Goal: Contribute content: Contribute content

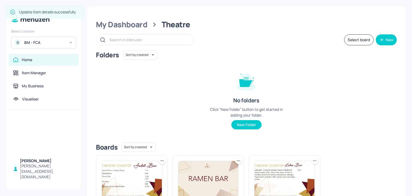
click at [58, 43] on div "BM - FCA" at bounding box center [44, 42] width 41 height 5
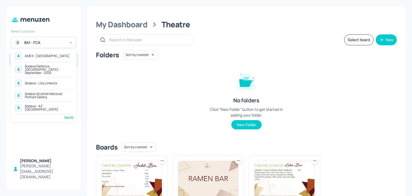
click at [46, 67] on div "Sodexo Defence - [GEOGRAPHIC_DATA] - September - 2025" at bounding box center [48, 70] width 47 height 10
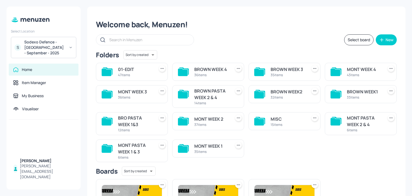
click at [227, 49] on div "Welcome back, Menuzen! Select board New Folders Sort by created id ​ 01-EDIT 47…" at bounding box center [246, 147] width 318 height 280
click at [125, 95] on div "36 items" at bounding box center [135, 97] width 34 height 5
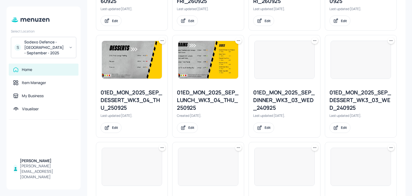
scroll to position [606, 0]
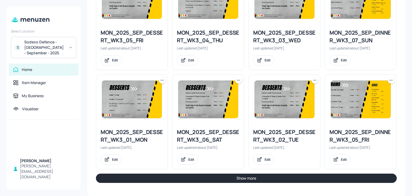
click at [185, 180] on button "Show more" at bounding box center [246, 177] width 301 height 9
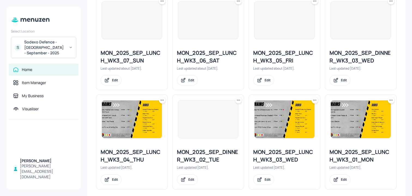
scroll to position [890, 0]
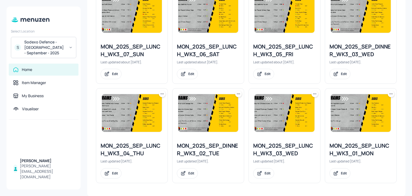
click at [162, 92] on icon at bounding box center [161, 93] width 5 height 5
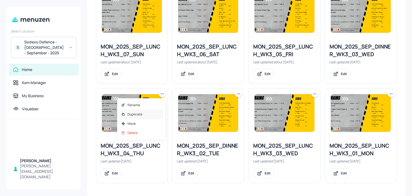
click at [154, 114] on div "Duplicate" at bounding box center [141, 114] width 44 height 9
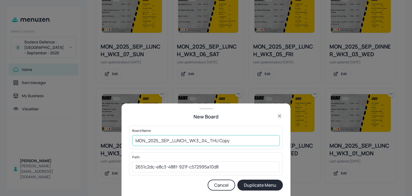
click at [134, 142] on input "MON_2025_SEP_LUNCH_WK3_04_THU Copy" at bounding box center [206, 140] width 148 height 11
click at [251, 137] on input "01_ED_MON_2025_SEP_LUNCH_WK3_04_THU Copy" at bounding box center [206, 140] width 148 height 11
type input "01_ED_MON_2025_SEP_LUNCH_WK3_04_THU_021025"
click at [237, 179] on button "Duplicate Menu" at bounding box center [260, 184] width 46 height 11
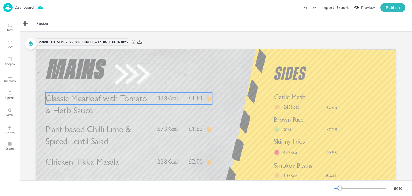
click at [114, 100] on span "Classic Meatloaf with Tomato & Herb Sauce" at bounding box center [96, 104] width 101 height 23
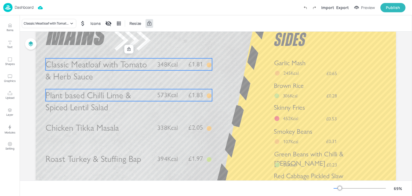
scroll to position [49, 0]
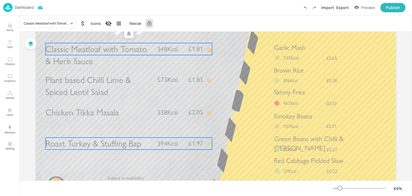
click at [93, 145] on span "Roast Turkey & Stuffing Bap" at bounding box center [93, 143] width 95 height 11
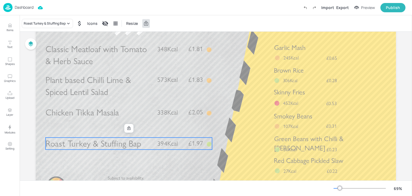
click at [92, 97] on span "Plant based Chilli Lime & Spiced Lentil Salad" at bounding box center [88, 85] width 85 height 23
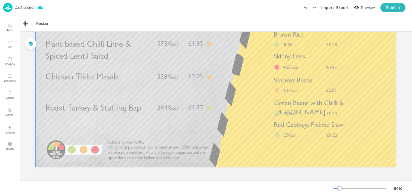
scroll to position [0, 0]
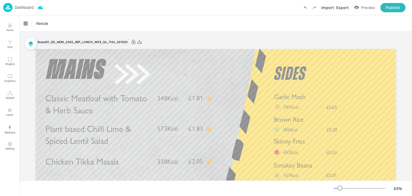
click at [28, 7] on p "Dashboard" at bounding box center [24, 7] width 19 height 4
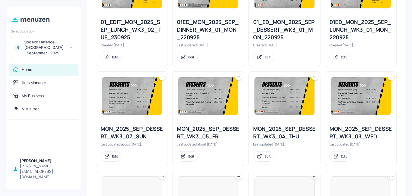
scroll to position [606, 0]
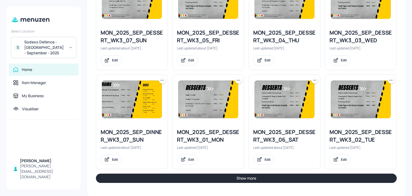
click at [149, 179] on button "Show more" at bounding box center [246, 177] width 301 height 9
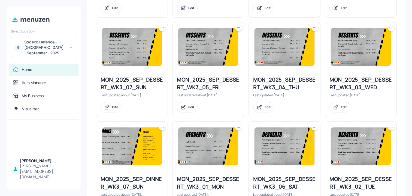
scroll to position [557, 0]
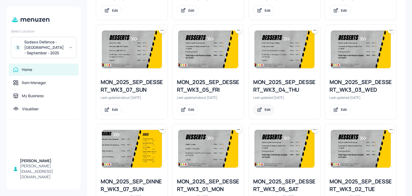
click at [269, 110] on div "Edit" at bounding box center [268, 109] width 6 height 5
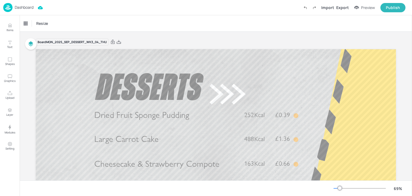
click at [25, 9] on p "Dashboard" at bounding box center [24, 7] width 19 height 4
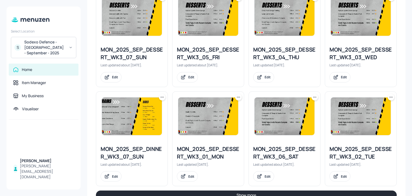
scroll to position [560, 0]
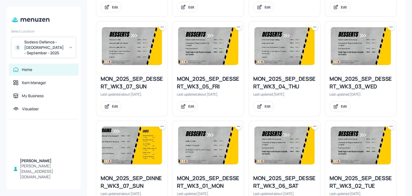
click at [312, 28] on icon at bounding box center [314, 26] width 5 height 5
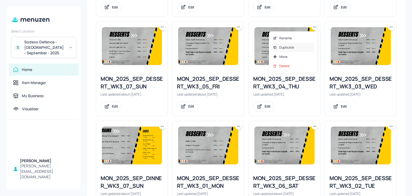
click at [296, 46] on div "Duplicate" at bounding box center [293, 47] width 44 height 9
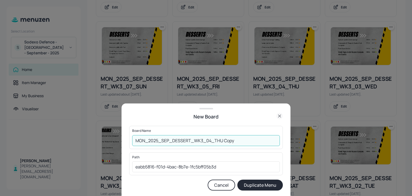
click at [138, 141] on input "MON_2025_SEP_DESSERT_WK3_04_THU Copy" at bounding box center [206, 140] width 148 height 11
click at [136, 141] on input "MON_2025_SEP_DESSERT_WK3_04_THU Copy" at bounding box center [206, 140] width 148 height 11
click at [257, 140] on input "01_ED_MON_2025_SEP_DESSERT_WK3_04_THU Copy" at bounding box center [206, 140] width 148 height 11
type input "01_ED_MON_2025_SEP_DESSERT_WK3_04_THU_021025"
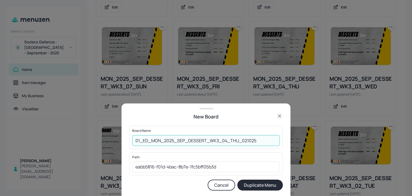
click at [237, 179] on button "Duplicate Menu" at bounding box center [260, 184] width 46 height 11
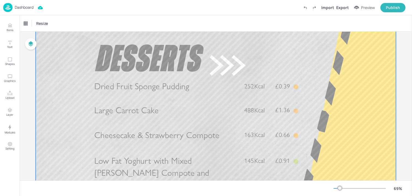
scroll to position [56, 0]
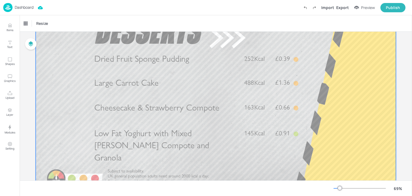
click at [155, 116] on div at bounding box center [216, 94] width 360 height 203
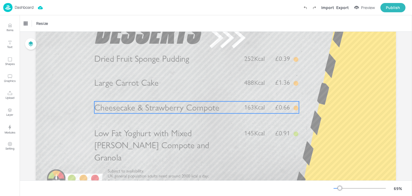
click at [149, 109] on span "Cheesecake & Strawberry Compote" at bounding box center [156, 107] width 125 height 11
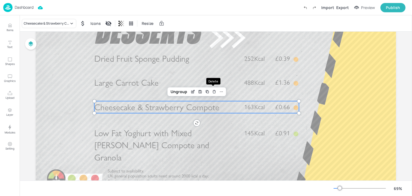
drag, startPoint x: 213, startPoint y: 95, endPoint x: 193, endPoint y: 115, distance: 28.9
click at [213, 95] on div "Delete" at bounding box center [214, 91] width 7 height 7
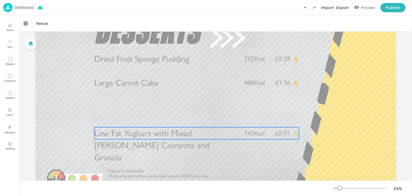
click at [165, 136] on span "Low Fat Yoghurt with Mixed Berry Compote and Granola" at bounding box center [151, 145] width 115 height 35
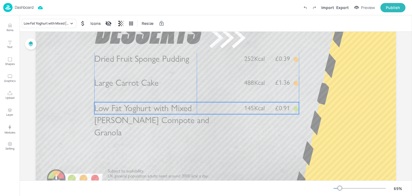
drag, startPoint x: 154, startPoint y: 129, endPoint x: 154, endPoint y: 110, distance: 18.5
click at [154, 110] on span "Low Fat Yoghurt with Mixed [PERSON_NAME] Compote and Granola" at bounding box center [151, 120] width 115 height 35
click at [62, 18] on div "Low Fat Yoghurt with Mixed Berry Compote and Granola Icons Resize" at bounding box center [216, 23] width 392 height 16
click at [61, 24] on div "Low Fat Yoghurt with Mixed [PERSON_NAME] Compote and Granola" at bounding box center [46, 23] width 45 height 5
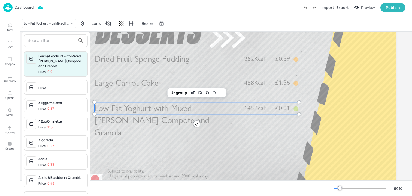
click at [56, 45] on div at bounding box center [56, 40] width 64 height 13
click at [57, 36] on input "text" at bounding box center [52, 40] width 48 height 9
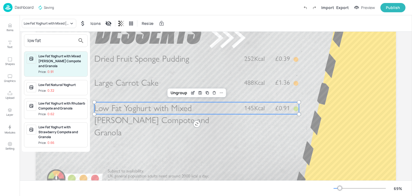
type input "low fat"
click at [59, 141] on span "Price: 0.66" at bounding box center [61, 142] width 47 height 5
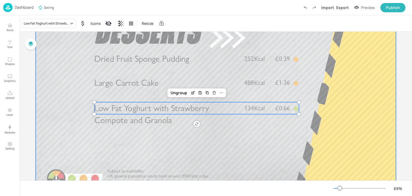
click at [113, 153] on div at bounding box center [216, 94] width 360 height 203
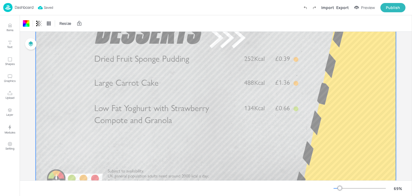
scroll to position [0, 0]
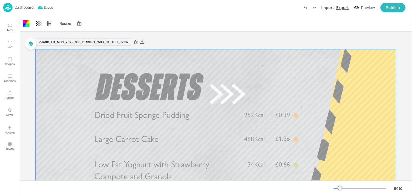
click at [344, 6] on div "Export" at bounding box center [342, 8] width 13 height 6
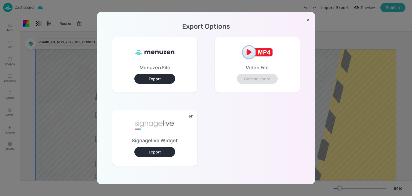
click at [146, 152] on button "Export" at bounding box center [154, 152] width 41 height 10
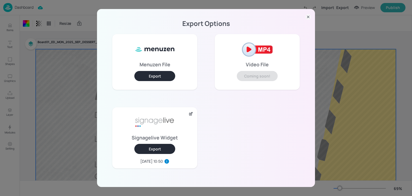
click at [63, 37] on div "Export Options Menuzen File Export Video File Coming soon! Signagelive Widget E…" at bounding box center [206, 98] width 412 height 196
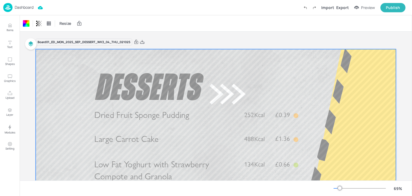
click at [32, 7] on p "Dashboard" at bounding box center [24, 7] width 19 height 4
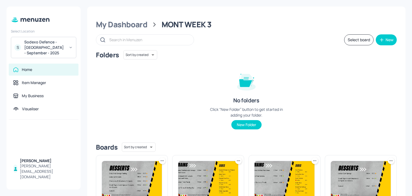
click at [135, 29] on div "My Dashboard" at bounding box center [122, 25] width 52 height 10
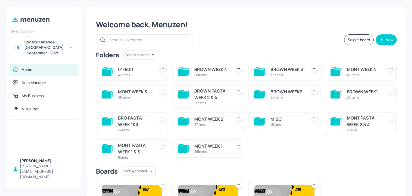
click at [349, 73] on div "43 items" at bounding box center [364, 75] width 34 height 5
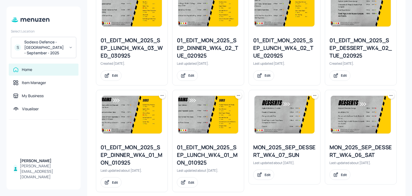
scroll to position [621, 0]
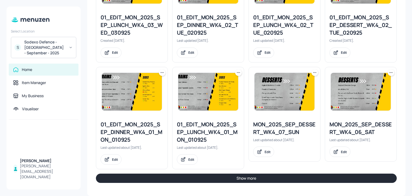
click at [195, 176] on button "Show more" at bounding box center [246, 177] width 301 height 9
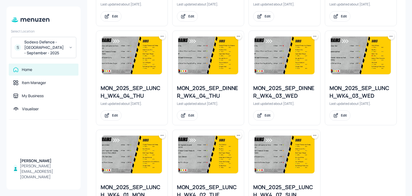
scroll to position [1070, 0]
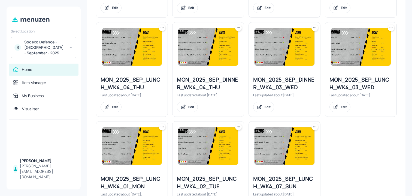
click at [161, 28] on icon at bounding box center [161, 27] width 5 height 5
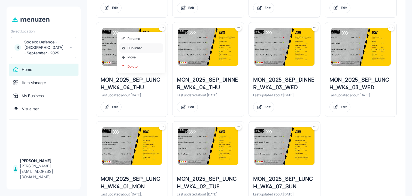
click at [144, 46] on div "Duplicate" at bounding box center [141, 47] width 44 height 9
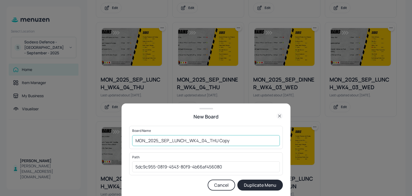
click at [137, 140] on input "MON_2025_SEP_LUNCH_WK4_04_THU Copy" at bounding box center [206, 140] width 148 height 11
click at [241, 137] on input "01ED_MON_2025_SEP_LUNCH_WK4_04_THU Copy" at bounding box center [206, 140] width 148 height 11
click at [237, 179] on button "Duplicate Menu" at bounding box center [260, 184] width 46 height 11
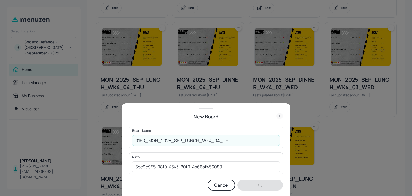
type input "01ED_MON_2025_SEP_LUNCH_WK4_04_THU_"
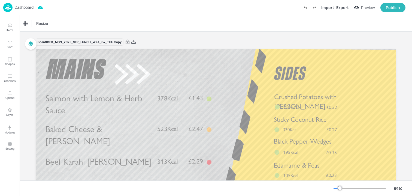
click at [30, 9] on p "Dashboard" at bounding box center [24, 7] width 19 height 4
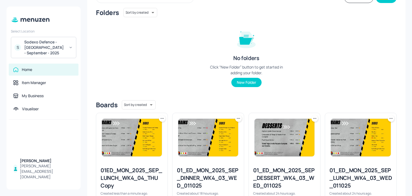
scroll to position [62, 0]
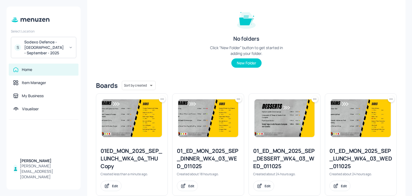
click at [161, 99] on icon at bounding box center [161, 98] width 1 height 1
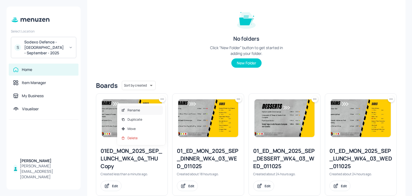
click at [143, 109] on div "Rename" at bounding box center [141, 109] width 44 height 9
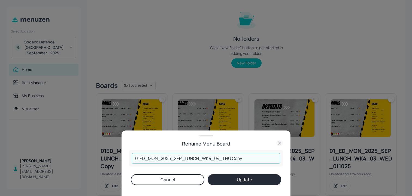
click at [245, 155] on input "01ED_MON_2025_SEP_LUNCH_WK4_04_THU Copy" at bounding box center [206, 158] width 148 height 11
type input "01ED_MON_2025_SEP_LUNCH_WK4_04_THU_021025"
click at [208, 174] on button "Update" at bounding box center [245, 179] width 74 height 11
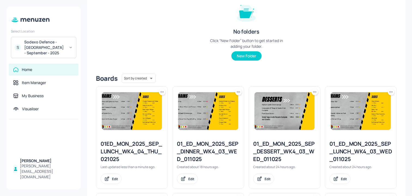
scroll to position [71, 0]
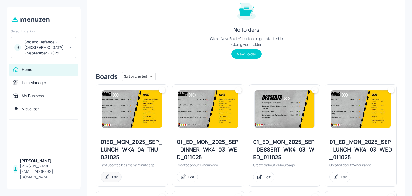
click at [116, 178] on div "Edit" at bounding box center [115, 176] width 6 height 5
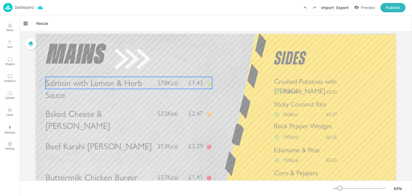
scroll to position [23, 0]
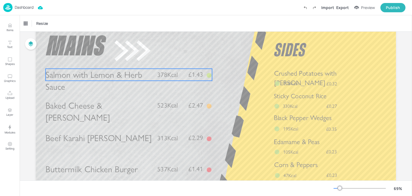
click at [105, 80] on span "Salmon with Lemon & Herb Sauce" at bounding box center [94, 81] width 97 height 23
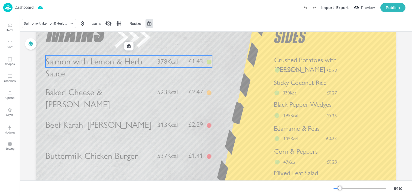
scroll to position [49, 0]
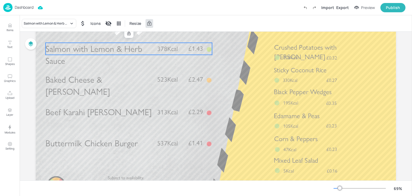
click at [104, 143] on span "Buttermilk Chicken Burger" at bounding box center [92, 143] width 92 height 11
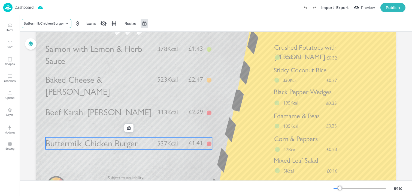
click at [62, 23] on div "Buttermilk Chicken Burger" at bounding box center [44, 23] width 40 height 5
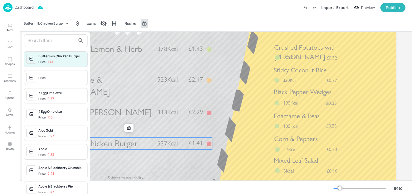
click at [55, 36] on input "text" at bounding box center [52, 40] width 48 height 9
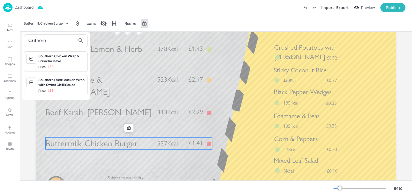
type input "southern"
click at [58, 86] on div "Southern Fried Chicken Wrap with Sweet Chilli Sauce" at bounding box center [61, 82] width 47 height 10
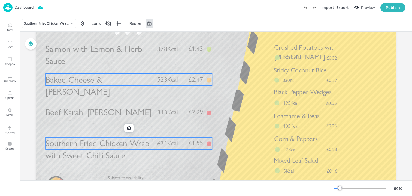
click at [94, 85] on span "Baked Cheese & [PERSON_NAME]" at bounding box center [78, 85] width 65 height 23
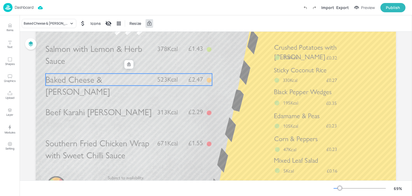
click at [129, 61] on div at bounding box center [128, 64] width 9 height 9
click at [129, 64] on icon at bounding box center [129, 64] width 4 height 4
click at [143, 63] on div "Delete" at bounding box center [146, 64] width 7 height 7
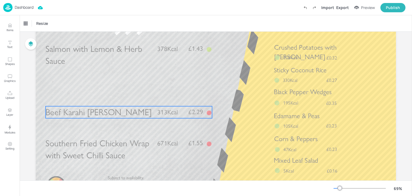
click at [119, 112] on p "Beef Karahi Curry" at bounding box center [99, 112] width 107 height 12
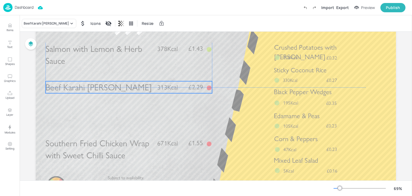
drag, startPoint x: 90, startPoint y: 111, endPoint x: 90, endPoint y: 86, distance: 25.1
click at [90, 86] on span "Beef Karahi Curry" at bounding box center [99, 87] width 106 height 11
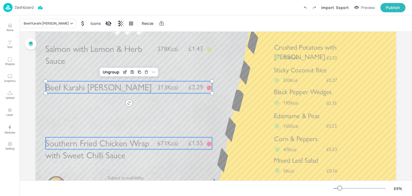
click at [91, 143] on span "Southern Fried Chicken Wrap with Sweet Chilli Sauce" at bounding box center [98, 149] width 104 height 23
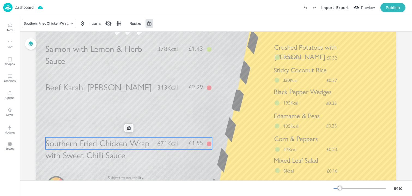
click at [129, 128] on icon at bounding box center [129, 128] width 4 height 4
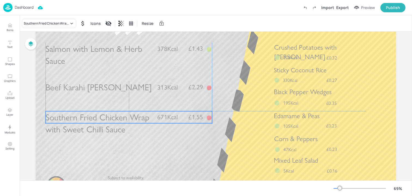
drag, startPoint x: 105, startPoint y: 144, endPoint x: 105, endPoint y: 119, distance: 25.3
click at [105, 119] on span "Southern Fried Chicken Wrap with Sweet Chilli Sauce" at bounding box center [98, 123] width 104 height 23
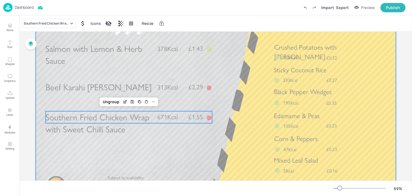
click at [104, 162] on div at bounding box center [216, 101] width 360 height 203
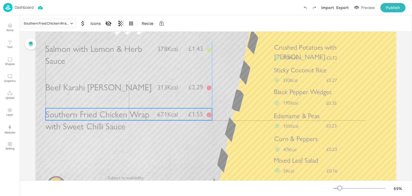
drag, startPoint x: 81, startPoint y: 122, endPoint x: 81, endPoint y: 119, distance: 3.3
click at [81, 119] on span "Southern Fried Chicken Wrap with Sweet Chilli Sauce" at bounding box center [98, 120] width 104 height 23
click at [140, 100] on icon "Duplicate" at bounding box center [140, 99] width 2 height 2
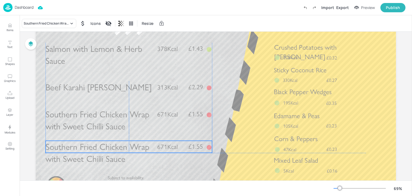
drag, startPoint x: 124, startPoint y: 113, endPoint x: 122, endPoint y: 144, distance: 31.1
click at [122, 144] on span "Southern Fried Chicken Wrap with Sweet Chilli Sauce" at bounding box center [98, 152] width 104 height 23
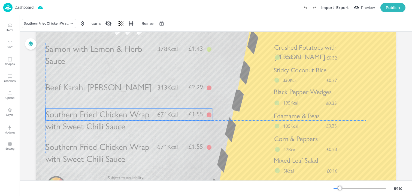
drag, startPoint x: 101, startPoint y: 110, endPoint x: 101, endPoint y: 107, distance: 3.5
click at [101, 109] on span "Southern Fried Chicken Wrap with Sweet Chilli Sauce" at bounding box center [98, 120] width 104 height 23
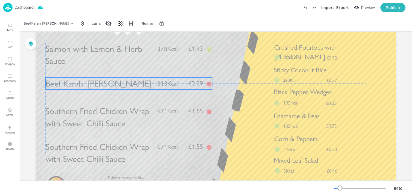
drag, startPoint x: 86, startPoint y: 87, endPoint x: 86, endPoint y: 82, distance: 4.9
click at [86, 82] on span "Beef Karahi [PERSON_NAME]" at bounding box center [99, 83] width 106 height 11
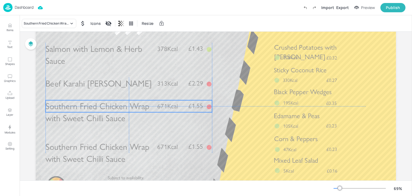
drag, startPoint x: 82, startPoint y: 112, endPoint x: 82, endPoint y: 108, distance: 4.1
click at [82, 108] on span "Southern Fried Chicken Wrap with Sweet Chilli Sauce" at bounding box center [98, 112] width 104 height 23
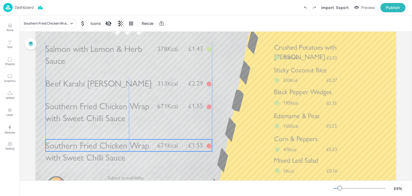
drag, startPoint x: 79, startPoint y: 156, endPoint x: 79, endPoint y: 152, distance: 4.4
click at [79, 152] on span "Southern Fried Chicken Wrap with Sweet Chilli Sauce" at bounding box center [98, 151] width 104 height 23
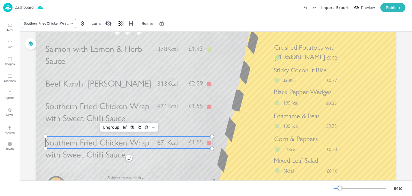
click at [58, 23] on div "Southern Fried Chicken Wrap with Sweet Chilli Sauce" at bounding box center [46, 23] width 45 height 5
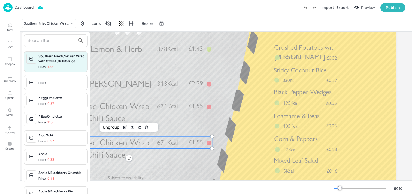
click at [51, 41] on input "text" at bounding box center [52, 40] width 48 height 9
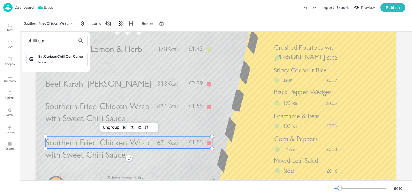
type input "chilli con"
click at [62, 59] on div "Eat Curious Chilli Con Carne Price: 0.81" at bounding box center [61, 59] width 47 height 11
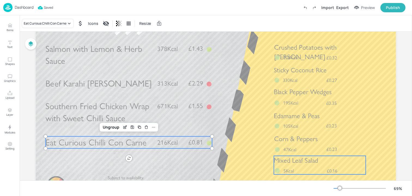
click at [291, 168] on span "5Kcal" at bounding box center [288, 171] width 10 height 6
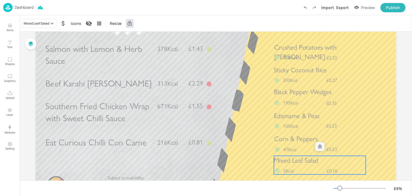
click at [320, 146] on icon at bounding box center [320, 146] width 4 height 4
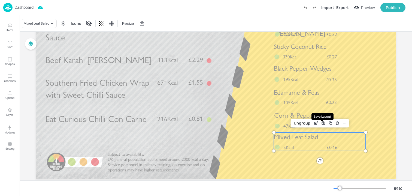
scroll to position [74, 0]
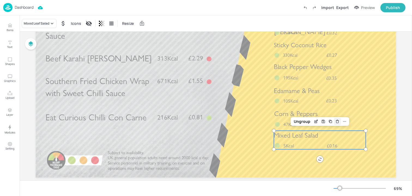
click at [337, 122] on icon "Delete" at bounding box center [338, 121] width 4 height 4
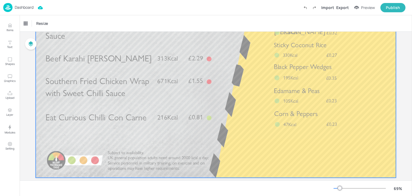
scroll to position [0, 0]
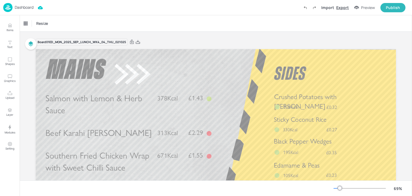
click at [346, 6] on div "Export" at bounding box center [342, 8] width 13 height 6
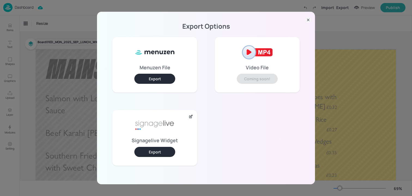
click at [144, 152] on button "Export" at bounding box center [154, 152] width 41 height 10
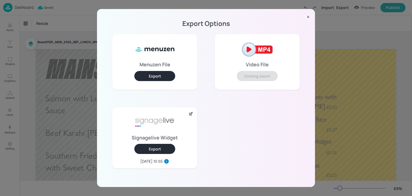
click at [88, 55] on div "Export Options Menuzen File Export Video File Coming soon! Signagelive Widget E…" at bounding box center [206, 98] width 412 height 196
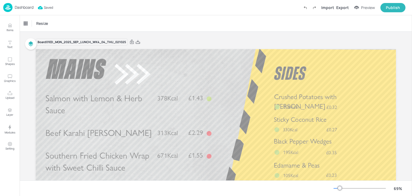
click at [26, 10] on div "Dashboard" at bounding box center [18, 7] width 30 height 9
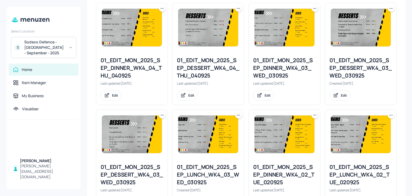
scroll to position [621, 0]
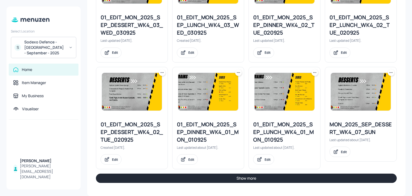
click at [169, 180] on button "Show more" at bounding box center [246, 177] width 301 height 9
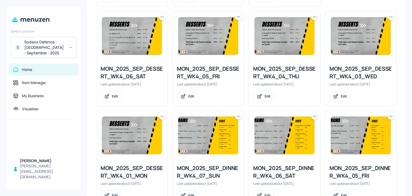
scroll to position [779, 0]
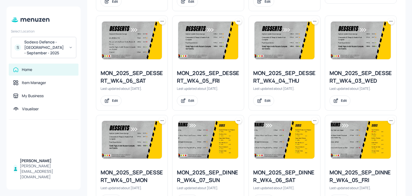
click at [316, 19] on icon at bounding box center [314, 21] width 5 height 5
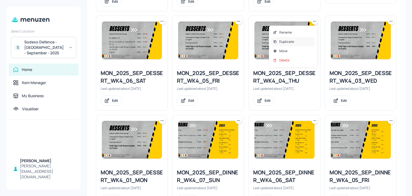
click at [286, 41] on p "Duplicate" at bounding box center [286, 41] width 15 height 5
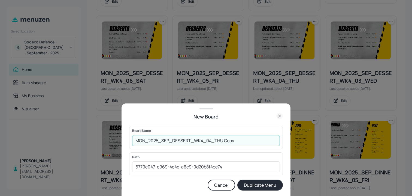
click at [135, 139] on input "MON_2025_SEP_DESSERT_WK4_04_THU Copy" at bounding box center [206, 140] width 148 height 11
click at [263, 134] on div "Board Name 01ED_MON_2025_SEP_DESSERT_WK4_04_THU Copy ​" at bounding box center [206, 137] width 154 height 23
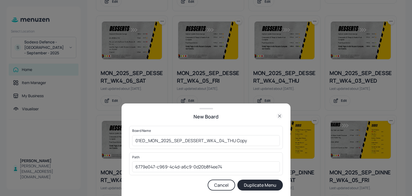
click at [263, 134] on div "Board Name 01ED_MON_2025_SEP_DESSERT_WK4_04_THU Copy ​" at bounding box center [206, 137] width 154 height 23
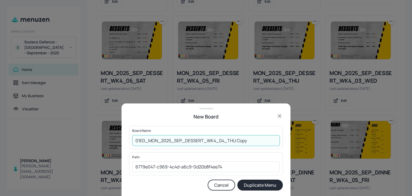
click at [260, 143] on input "01ED_MON_2025_SEP_DESSERT_WK4_04_THU Copy" at bounding box center [206, 140] width 148 height 11
type input "01ED_MON_2025_SEP_DESSERT_WK4_04_THU_021025"
click at [237, 179] on button "Duplicate Menu" at bounding box center [260, 184] width 46 height 11
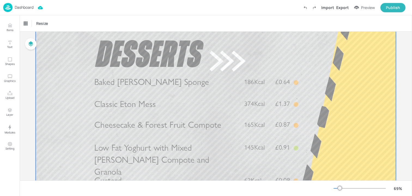
scroll to position [45, 0]
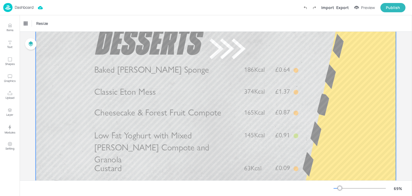
click at [145, 117] on span "Cheesecake & Forest Fruit Compote" at bounding box center [157, 112] width 127 height 11
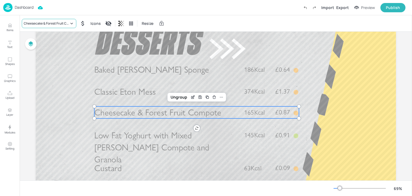
click at [52, 22] on div "Cheesecake & Forest Fruit Compote" at bounding box center [46, 23] width 45 height 5
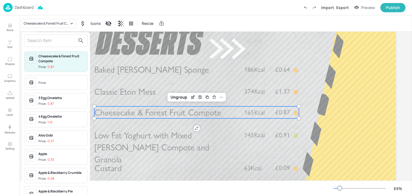
click at [228, 109] on div at bounding box center [206, 98] width 412 height 196
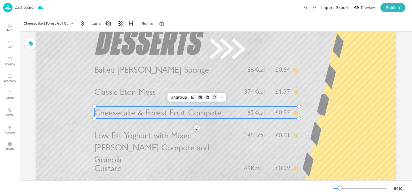
click at [214, 95] on icon "Delete" at bounding box center [214, 97] width 4 height 4
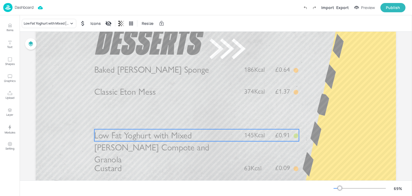
click at [170, 146] on span "Low Fat Yoghurt with Mixed [PERSON_NAME] Compote and Granola" at bounding box center [151, 147] width 115 height 35
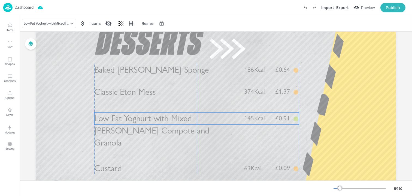
drag, startPoint x: 168, startPoint y: 137, endPoint x: 168, endPoint y: 122, distance: 15.5
click at [168, 122] on span "Low Fat Yoghurt with Mixed [PERSON_NAME] Compote and Granola" at bounding box center [151, 130] width 115 height 35
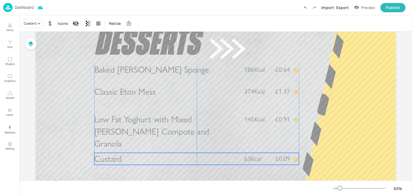
drag, startPoint x: 119, startPoint y: 170, endPoint x: 119, endPoint y: 162, distance: 7.1
click at [119, 162] on span "Custard" at bounding box center [108, 158] width 28 height 11
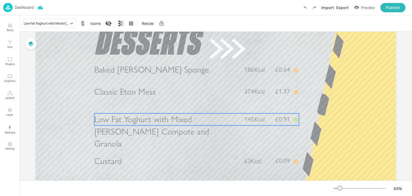
click at [118, 124] on span "Low Fat Yoghurt with Mixed [PERSON_NAME] Compote and Granola" at bounding box center [151, 131] width 115 height 35
click at [49, 21] on div "Low Fat Yoghurt with Mixed [PERSON_NAME] Compote and Granola" at bounding box center [49, 23] width 55 height 9
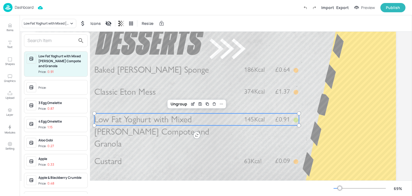
click at [48, 35] on div at bounding box center [56, 40] width 64 height 13
click at [48, 37] on input "text" at bounding box center [52, 40] width 48 height 9
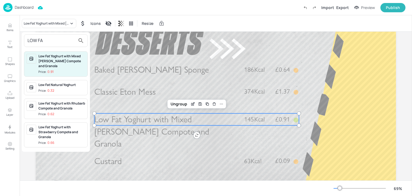
type input "LOW FA"
click at [62, 129] on div "Low Fat Yoghurt with Strawberry Compote and Granola" at bounding box center [61, 132] width 47 height 15
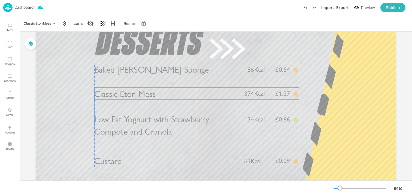
click at [106, 96] on span "Classic Eton Mess" at bounding box center [124, 93] width 61 height 11
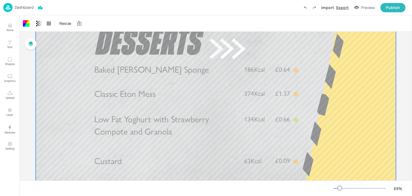
click at [345, 8] on div "Export" at bounding box center [342, 8] width 13 height 6
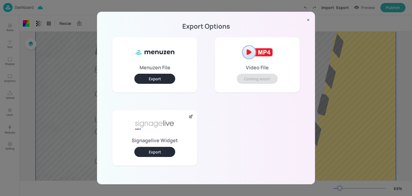
click at [163, 152] on button "Export" at bounding box center [154, 152] width 41 height 10
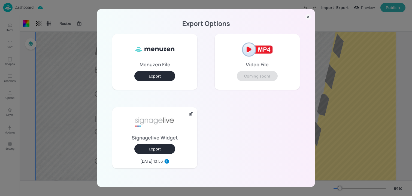
click at [78, 63] on div "Export Options Menuzen File Export Video File Coming soon! Signagelive Widget E…" at bounding box center [206, 98] width 412 height 196
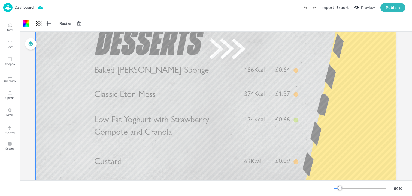
click at [24, 6] on p "Dashboard" at bounding box center [24, 7] width 19 height 4
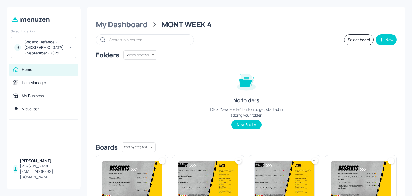
click at [123, 25] on div "My Dashboard" at bounding box center [122, 25] width 52 height 10
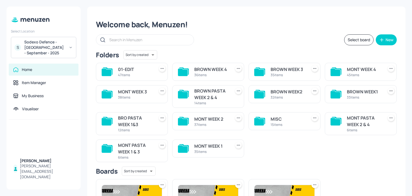
click at [227, 67] on div "BROWN WEEK 4" at bounding box center [211, 69] width 34 height 7
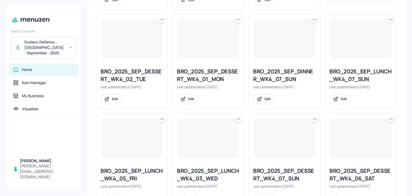
scroll to position [606, 0]
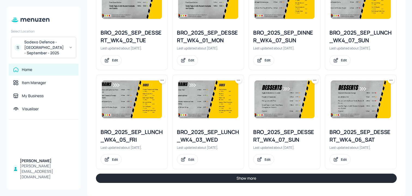
click at [162, 180] on button "Show more" at bounding box center [246, 177] width 301 height 9
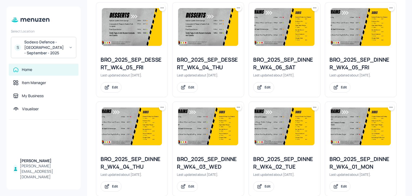
scroll to position [890, 0]
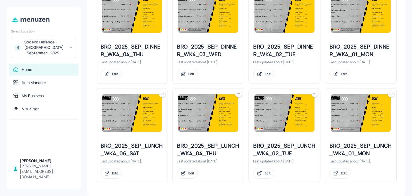
click at [236, 95] on icon at bounding box center [238, 93] width 5 height 5
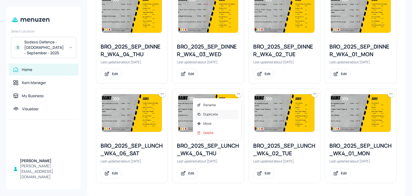
click at [211, 115] on p "Duplicate" at bounding box center [210, 114] width 15 height 5
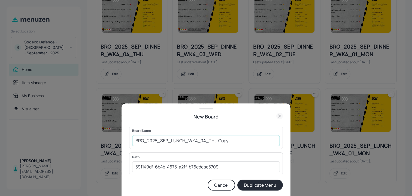
click at [137, 139] on input "BRO_2025_SEP_LUNCH_WK4_04_THU Copy" at bounding box center [206, 140] width 148 height 11
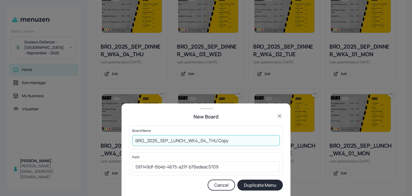
click at [136, 139] on input "BRO_2025_SEP_LUNCH_WK4_04_THU Copy" at bounding box center [206, 140] width 148 height 11
click at [238, 140] on input "01ED_BRO_2025_SEP_LUNCH_WK4_04_THU Copy" at bounding box center [206, 140] width 148 height 11
type input "01ED_BRO_2025_SEP_LUNCH_WK4_04_THU_021025"
click at [237, 179] on button "Duplicate Menu" at bounding box center [260, 184] width 46 height 11
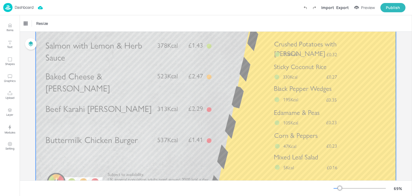
scroll to position [55, 0]
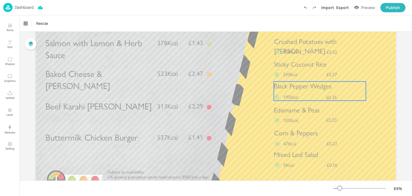
click at [288, 68] on span "Sticky Coconut Rice" at bounding box center [300, 64] width 53 height 8
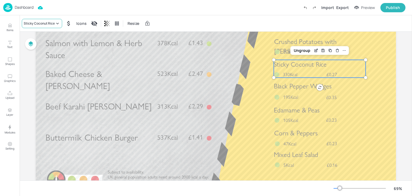
click at [37, 20] on div "Sticky Coconut Rice" at bounding box center [42, 23] width 40 height 9
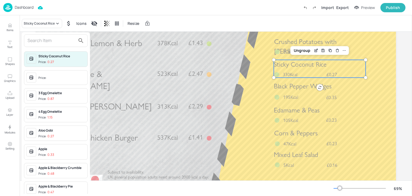
click at [36, 40] on input "text" at bounding box center [52, 40] width 48 height 9
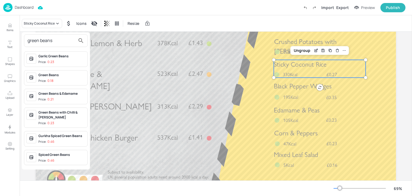
type input "green beans"
click at [46, 75] on div "Green Beans" at bounding box center [61, 75] width 47 height 5
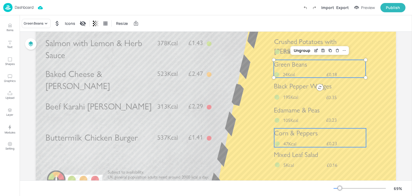
click at [318, 132] on p "Corn & Peppers" at bounding box center [320, 133] width 92 height 10
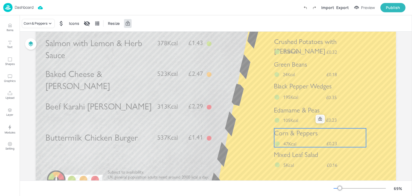
click at [319, 119] on icon at bounding box center [320, 119] width 4 height 4
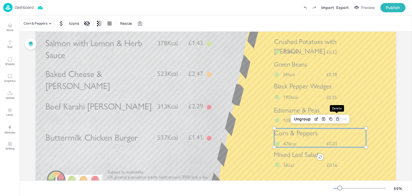
click at [336, 117] on icon "Delete" at bounding box center [338, 119] width 4 height 4
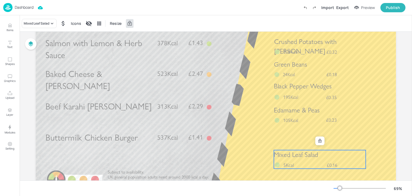
click at [301, 155] on span "Mixed Leaf Salad" at bounding box center [296, 154] width 44 height 8
click at [320, 137] on div at bounding box center [319, 140] width 9 height 9
click at [319, 138] on icon at bounding box center [320, 140] width 4 height 4
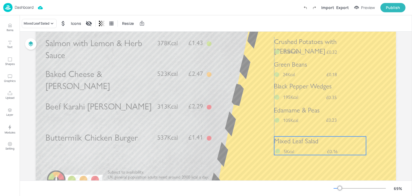
drag, startPoint x: 296, startPoint y: 159, endPoint x: 295, endPoint y: 146, distance: 13.6
click at [295, 145] on span "Mixed Leaf Salad" at bounding box center [296, 141] width 44 height 8
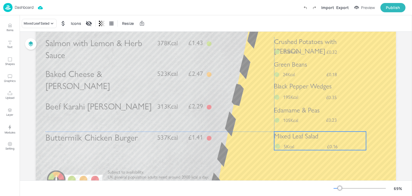
drag, startPoint x: 282, startPoint y: 147, endPoint x: 282, endPoint y: 143, distance: 4.4
click at [282, 143] on div "Mixed Leaf Salad £0.16 5Kcal" at bounding box center [320, 140] width 92 height 19
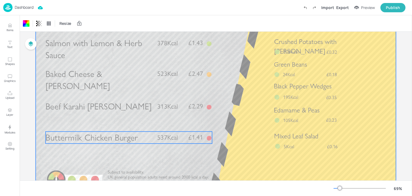
click at [152, 137] on div "Buttermilk Chicken Burger £1.41 537Kcal" at bounding box center [129, 137] width 167 height 12
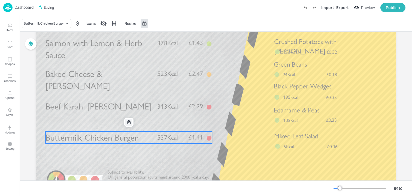
click at [128, 122] on icon at bounding box center [129, 122] width 4 height 4
click at [143, 122] on div "Delete" at bounding box center [146, 122] width 7 height 7
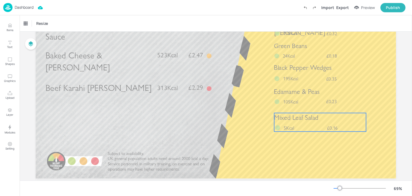
scroll to position [0, 0]
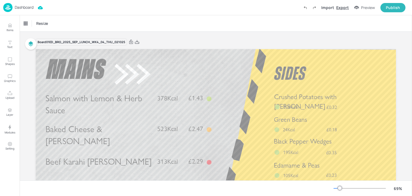
click at [343, 8] on div "Export" at bounding box center [342, 8] width 13 height 6
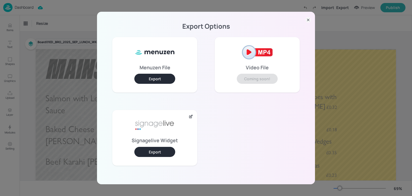
click at [154, 150] on button "Export" at bounding box center [154, 152] width 41 height 10
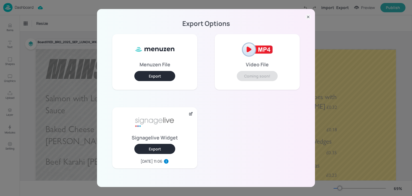
click at [64, 48] on div "Export Options Menuzen File Export Video File Coming soon! Signagelive Widget E…" at bounding box center [206, 98] width 412 height 196
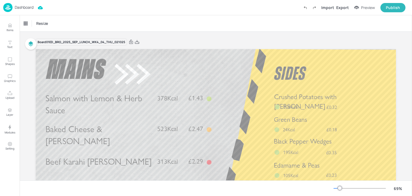
click at [34, 10] on div "Dashboard Import Export Preview Publish" at bounding box center [204, 7] width 402 height 15
click at [32, 10] on div "Dashboard" at bounding box center [18, 7] width 30 height 9
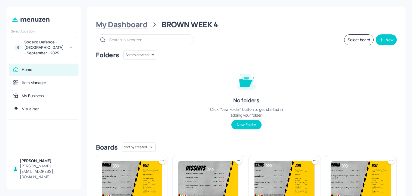
click at [128, 26] on div "My Dashboard" at bounding box center [122, 25] width 52 height 10
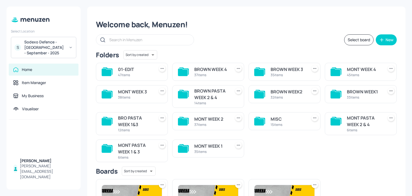
click at [206, 97] on div "BROWN PASTA WEEK 2 & 4" at bounding box center [211, 93] width 34 height 13
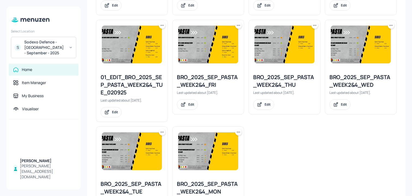
scroll to position [337, 0]
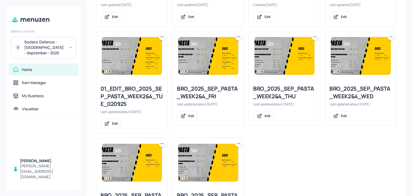
click at [315, 37] on icon at bounding box center [314, 36] width 5 height 5
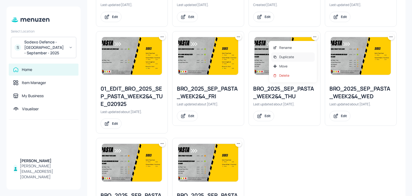
click at [297, 56] on div "Duplicate" at bounding box center [293, 56] width 44 height 9
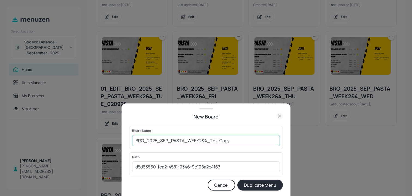
click at [133, 141] on input "BRO_2025_SEP_PASTA_WEEK2&4_THU Copy" at bounding box center [206, 140] width 148 height 11
click at [259, 141] on input "01ED_BRO_2025_SEP_PASTA_WEEK2&4_THU Copy" at bounding box center [206, 140] width 148 height 11
type input "01ED_BRO_2025_SEP_PASTA_WEEK2&4_THU_021025"
click at [237, 179] on button "Duplicate Menu" at bounding box center [260, 184] width 46 height 11
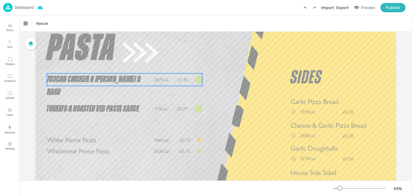
scroll to position [67, 0]
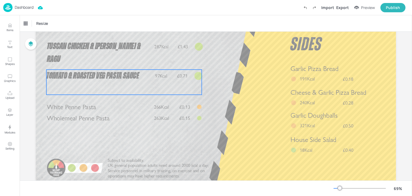
click at [105, 81] on p "Tomato & Roasted Veg Pasta Sauce" at bounding box center [98, 76] width 105 height 13
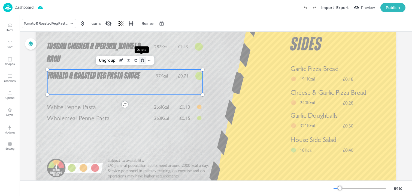
click at [142, 59] on icon "Delete" at bounding box center [142, 60] width 4 height 4
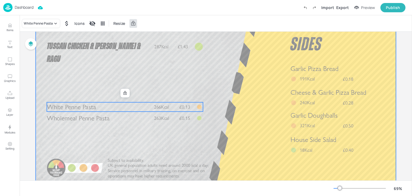
drag, startPoint x: 110, startPoint y: 107, endPoint x: 110, endPoint y: 97, distance: 10.1
click at [125, 75] on div "Tuscan Chicken & Butterbean & Ragu" at bounding box center [99, 62] width 105 height 44
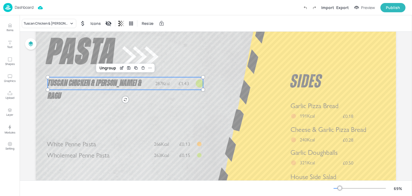
scroll to position [18, 0]
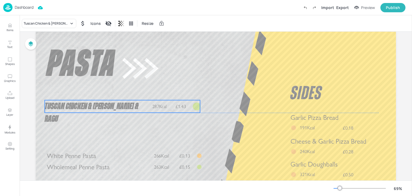
drag, startPoint x: 94, startPoint y: 97, endPoint x: 91, endPoint y: 107, distance: 10.8
click at [91, 107] on span "Tuscan Chicken & Butterbean & Ragu" at bounding box center [92, 113] width 94 height 22
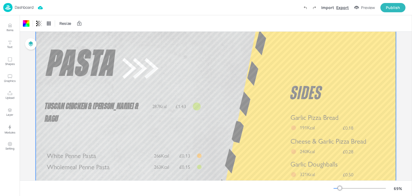
click at [347, 7] on div "Export" at bounding box center [342, 8] width 13 height 6
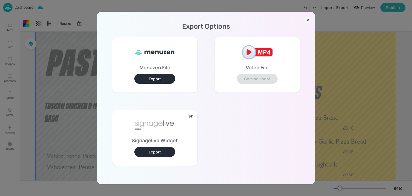
click at [168, 150] on button "Export" at bounding box center [154, 152] width 41 height 10
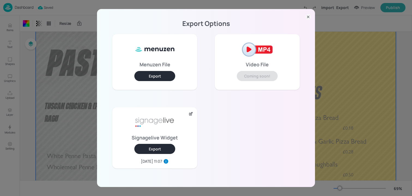
click at [66, 50] on div "Export Options Menuzen File Export Video File Coming soon! Signagelive Widget E…" at bounding box center [206, 98] width 412 height 196
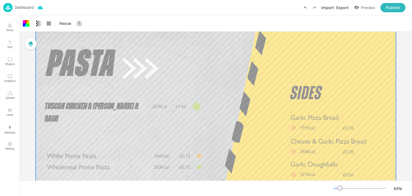
click at [24, 6] on p "Dashboard" at bounding box center [24, 7] width 19 height 4
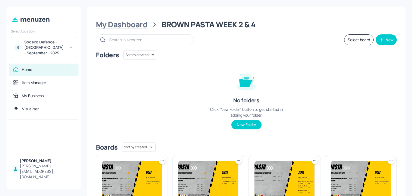
click at [139, 26] on div "My Dashboard" at bounding box center [122, 25] width 52 height 10
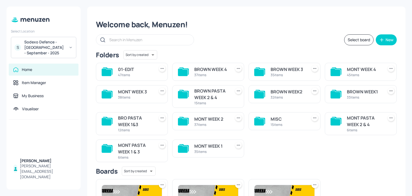
click at [50, 46] on div "Sodexo Defence - Colchester - September - 2025" at bounding box center [44, 47] width 41 height 16
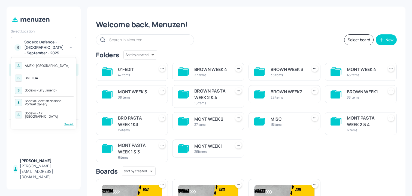
click at [55, 49] on div at bounding box center [206, 98] width 412 height 196
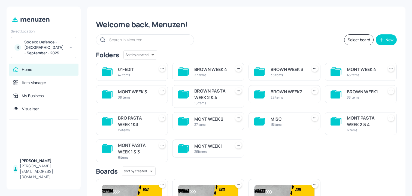
click at [55, 49] on div "Sodexo Defence - Colchester - September - 2025" at bounding box center [44, 47] width 41 height 16
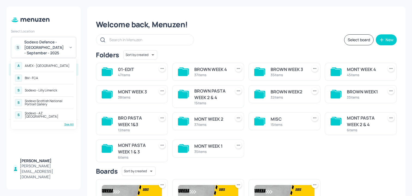
click at [48, 79] on div "B BM - FCA" at bounding box center [44, 78] width 60 height 10
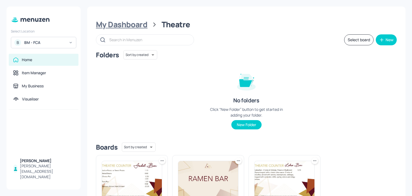
click at [140, 22] on div "My Dashboard" at bounding box center [122, 25] width 52 height 10
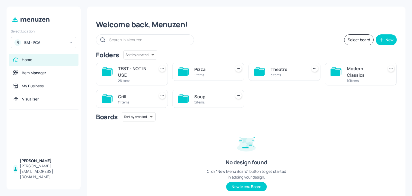
click at [140, 100] on div "11 items" at bounding box center [135, 102] width 34 height 5
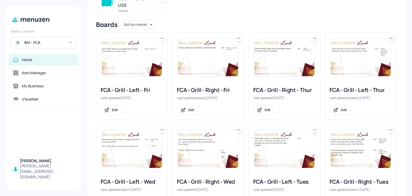
scroll to position [73, 0]
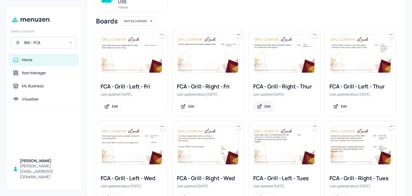
click at [262, 105] on div "Edit" at bounding box center [263, 106] width 21 height 10
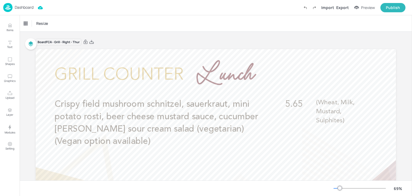
click at [25, 8] on p "Dashboard" at bounding box center [24, 7] width 19 height 4
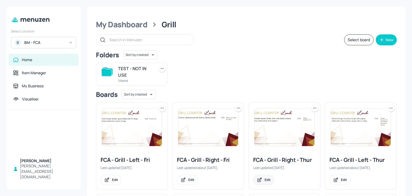
click at [265, 180] on div "Edit" at bounding box center [268, 179] width 6 height 5
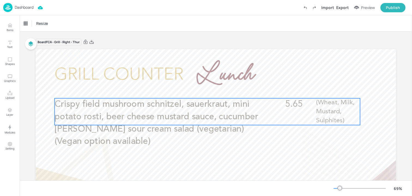
click at [129, 122] on p "Crispy field mushroom schnitzel, sauerkraut, mini potato rosti, beer cheese mus…" at bounding box center [157, 122] width 204 height 49
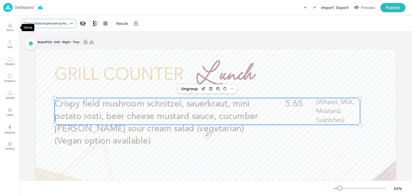
click at [37, 23] on div "Crispy field mushroom schnitzel, sauerkraut, mini potato rosti, beer cheese mus…" at bounding box center [46, 23] width 45 height 5
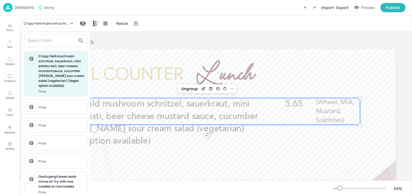
click at [43, 41] on input "text" at bounding box center [52, 40] width 48 height 9
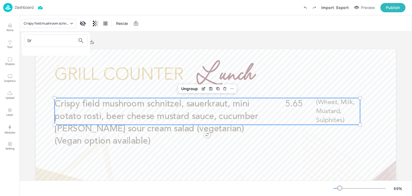
type input "b"
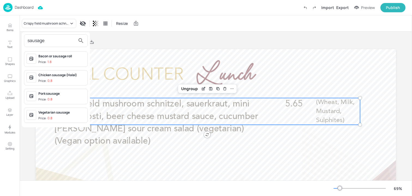
type input "sausage"
click at [117, 43] on div at bounding box center [206, 98] width 412 height 196
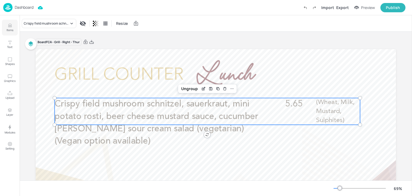
click at [7, 31] on p "Items" at bounding box center [10, 30] width 7 height 4
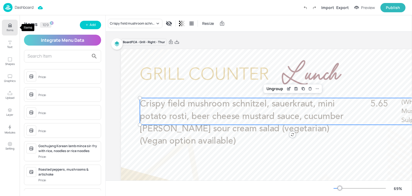
click at [7, 30] on p "Items" at bounding box center [10, 30] width 7 height 4
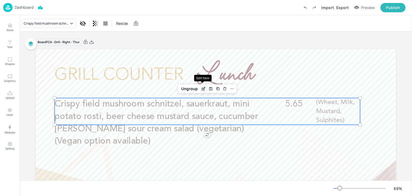
click at [204, 87] on icon "Edit Item" at bounding box center [204, 88] width 2 height 2
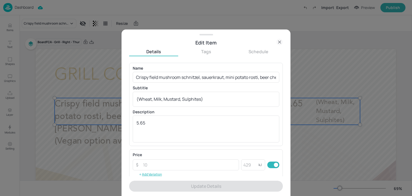
click at [278, 43] on icon at bounding box center [279, 42] width 7 height 7
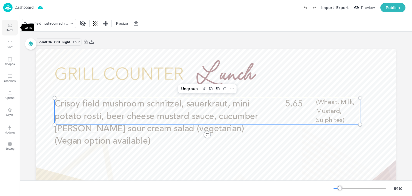
click at [13, 29] on p "Items" at bounding box center [10, 30] width 7 height 4
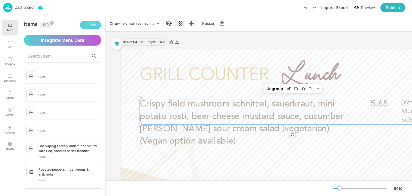
click at [94, 27] on div "Add" at bounding box center [93, 24] width 6 height 5
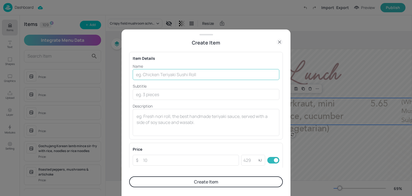
click at [146, 75] on input "text" at bounding box center [206, 74] width 147 height 11
paste input "Classic German Bratwurst, sauerkraut, mini potato rosti, beer cheese mustard sa…"
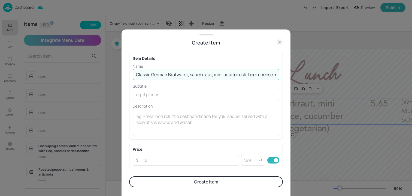
scroll to position [0, 200]
drag, startPoint x: 170, startPoint y: 75, endPoint x: 307, endPoint y: 77, distance: 137.1
click at [307, 77] on div "Create Item Item Details Name Classic German Bratwurst, sauerkraut, mini potato…" at bounding box center [206, 98] width 412 height 196
type input "Classic German Bratwurst, sauerkraut, mini potato rosti, beer cheese mustard sa…"
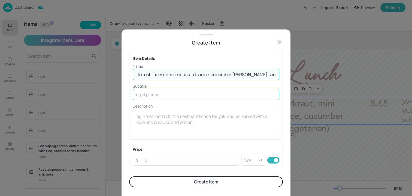
scroll to position [0, 0]
click at [210, 99] on input "text" at bounding box center [206, 94] width 147 height 11
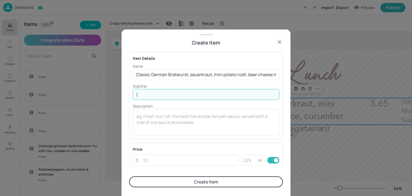
paste input "Wheat, Eggs, Celery, Soya, Milk, Mustard, Sulphites)"
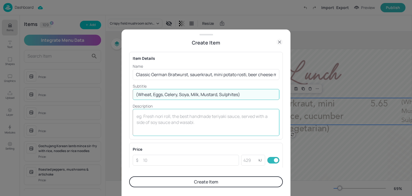
type input "(Wheat, Eggs, Celery, Soya, Milk, Mustard, Sulphites)"
click at [141, 122] on textarea at bounding box center [206, 122] width 139 height 18
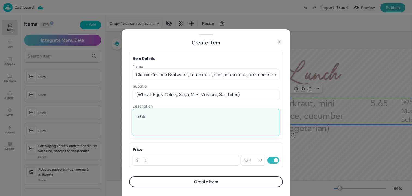
type textarea "5.65"
click at [187, 181] on button "Create Item" at bounding box center [206, 181] width 154 height 11
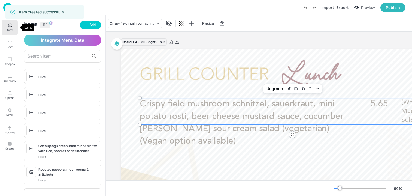
click at [8, 29] on p "Items" at bounding box center [10, 30] width 7 height 4
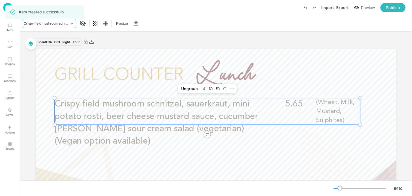
click at [49, 22] on div "Crispy field mushroom schnitzel, sauerkraut, mini potato rosti, beer cheese mus…" at bounding box center [46, 23] width 45 height 5
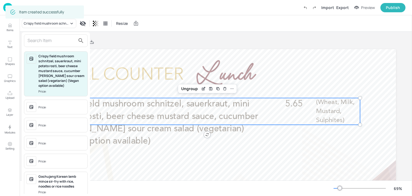
click at [49, 40] on input "text" at bounding box center [52, 40] width 48 height 9
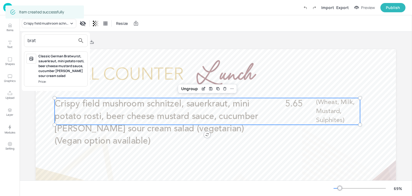
type input "brat"
click at [81, 71] on div "Classic German Bratwurst, sauerkraut, mini potato rosti, beer cheese mustard sa…" at bounding box center [61, 66] width 47 height 25
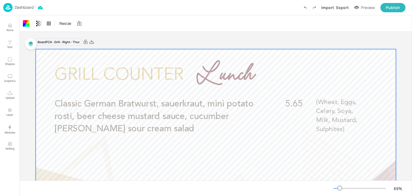
click at [27, 8] on p "Dashboard" at bounding box center [24, 7] width 19 height 4
click at [25, 7] on p "Dashboard" at bounding box center [24, 7] width 19 height 4
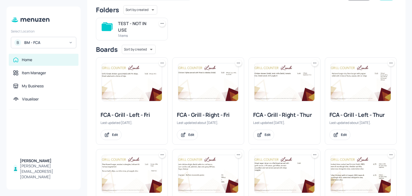
scroll to position [47, 0]
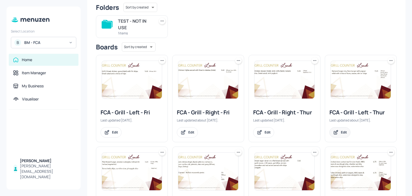
click at [336, 129] on div "Edit" at bounding box center [340, 132] width 21 height 10
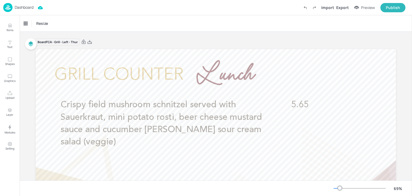
click at [27, 10] on div "Dashboard" at bounding box center [18, 7] width 30 height 9
